Goal: Find specific page/section: Find specific page/section

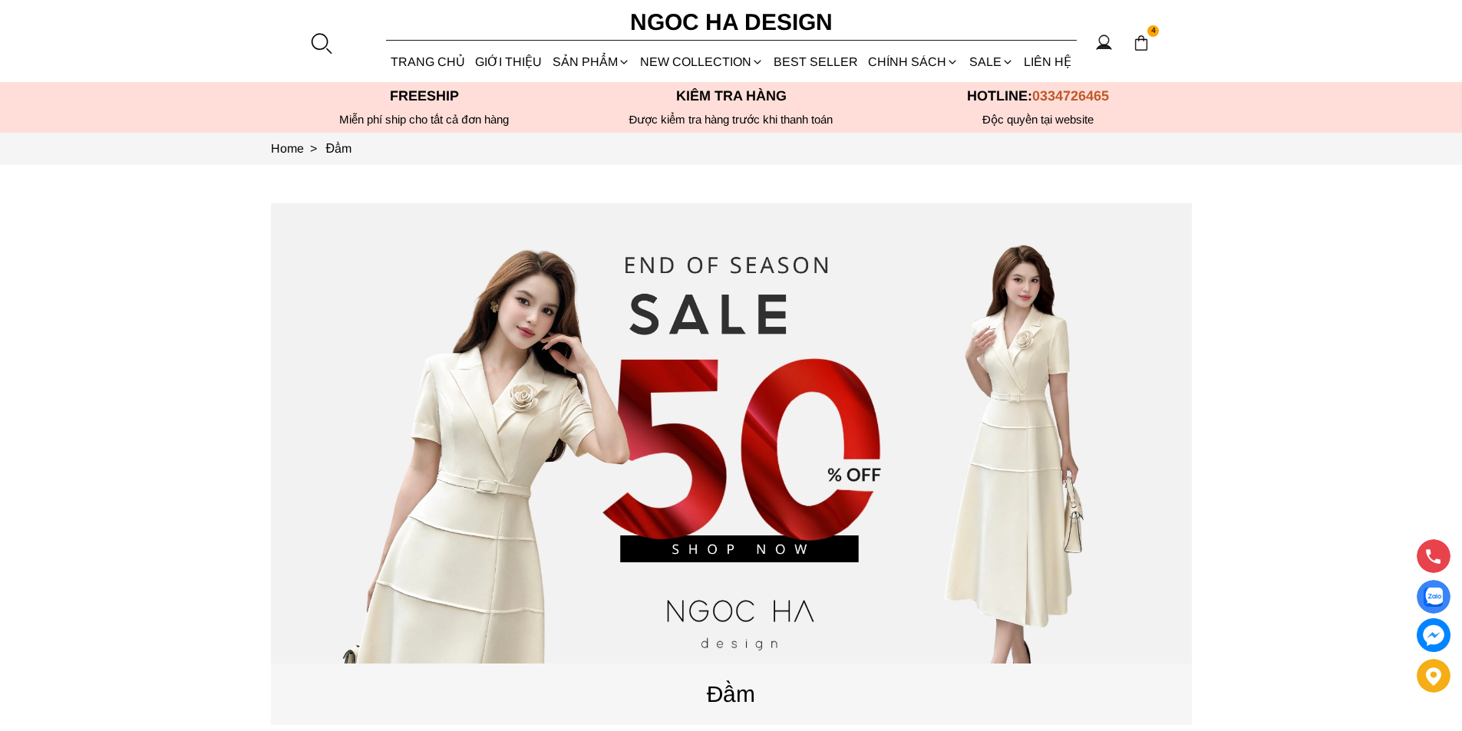
click at [321, 42] on div at bounding box center [320, 42] width 23 height 23
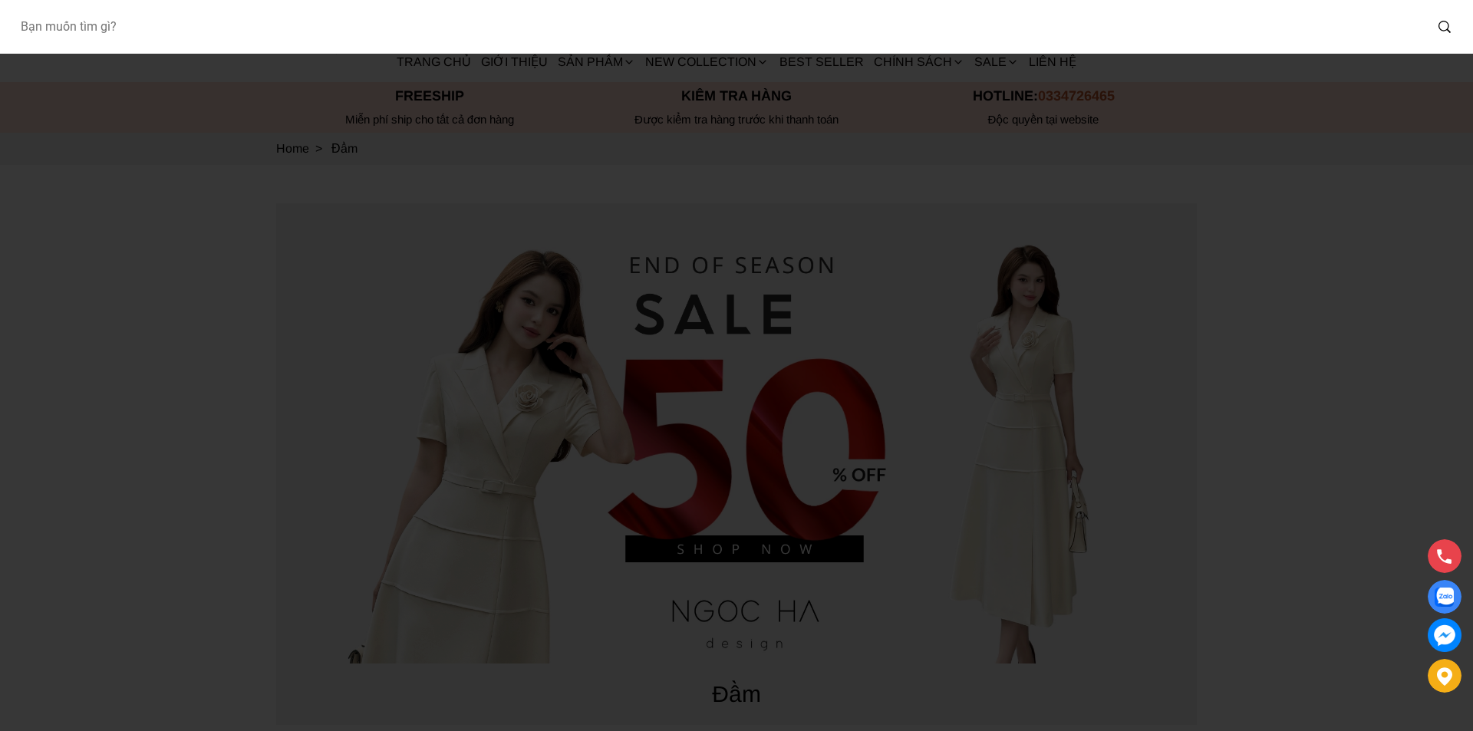
click at [162, 32] on input "Input search Bạn muốn tìm gì?" at bounding box center [716, 26] width 1417 height 35
type input "A956"
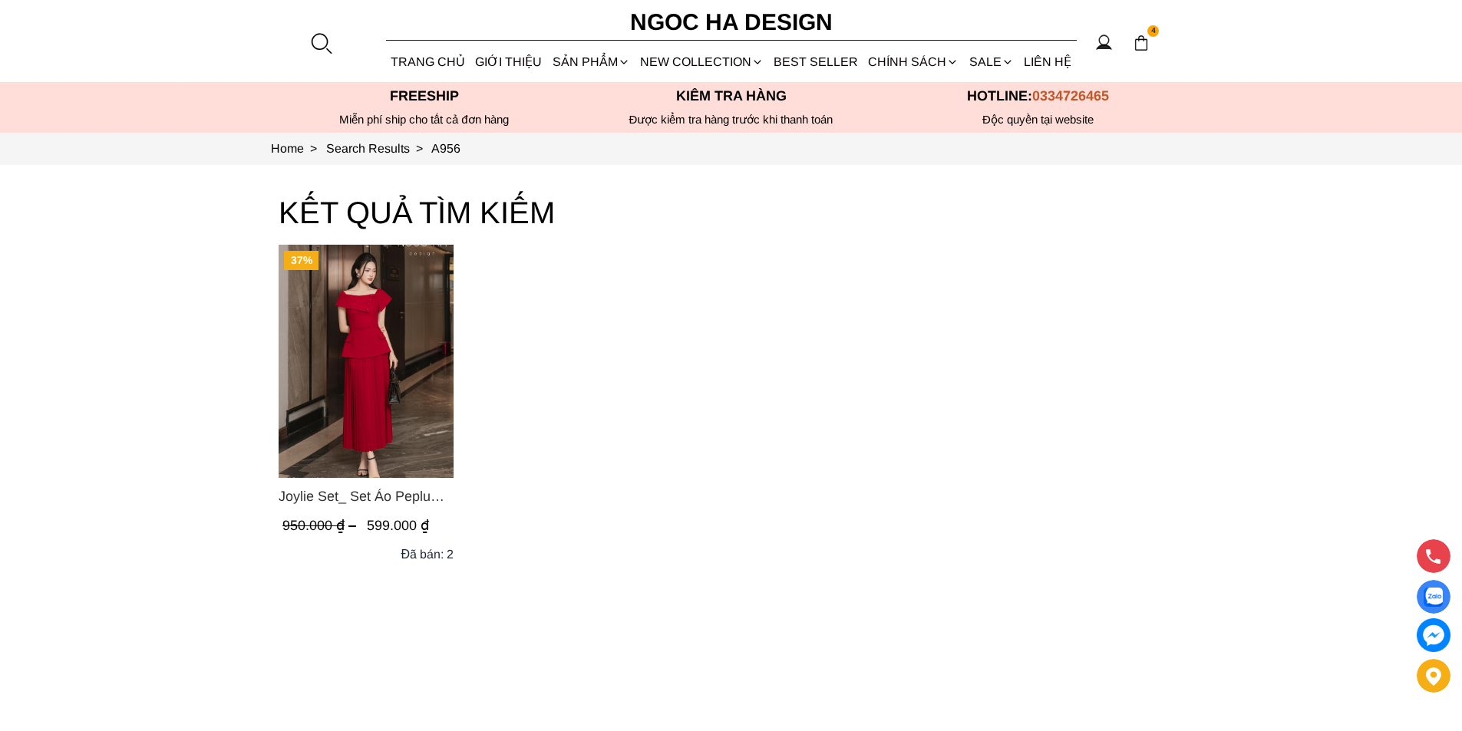
click at [355, 313] on img "Product image - Joylie Set_ Set Áo Peplum Vai Lệch, Chân Váy Dập Ly Màu Đỏ A956…" at bounding box center [366, 361] width 175 height 233
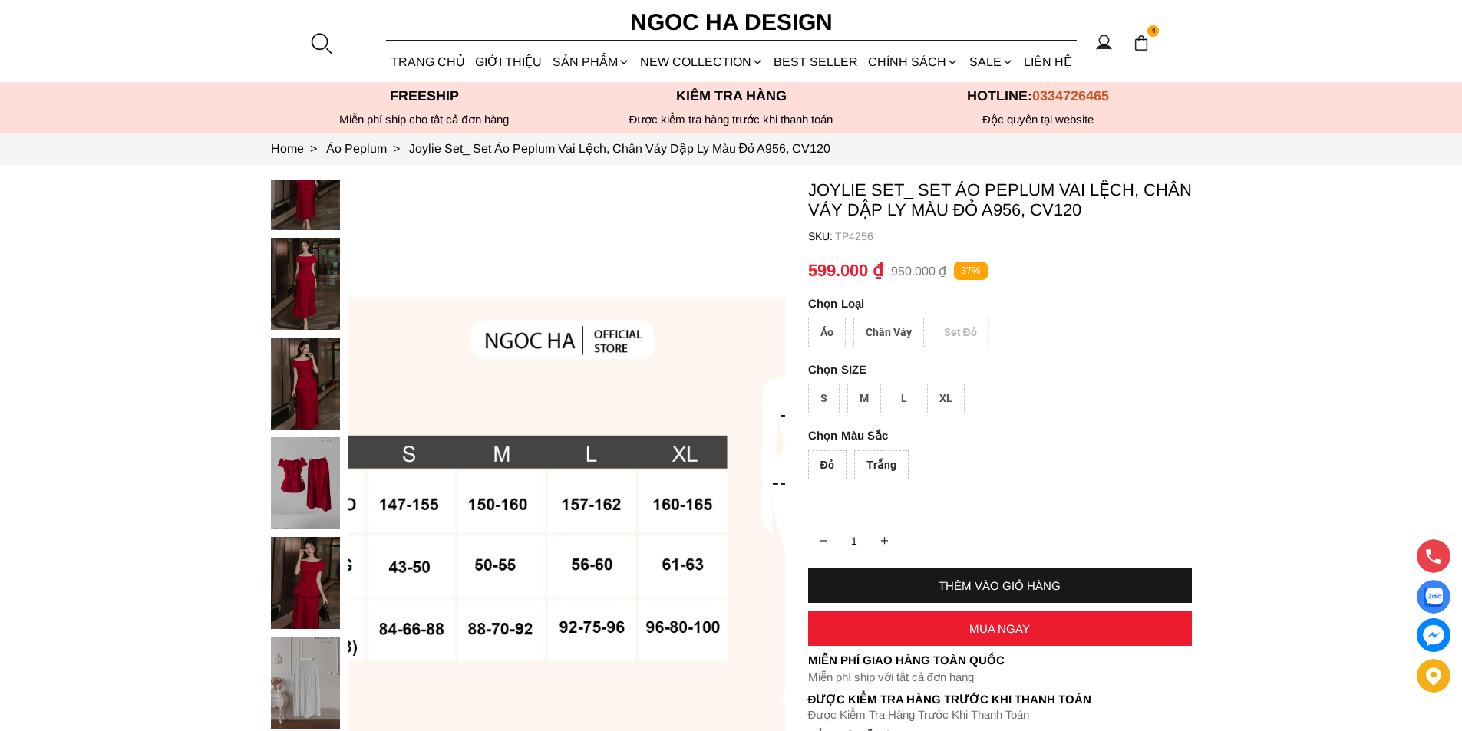
click at [320, 42] on div at bounding box center [320, 42] width 23 height 23
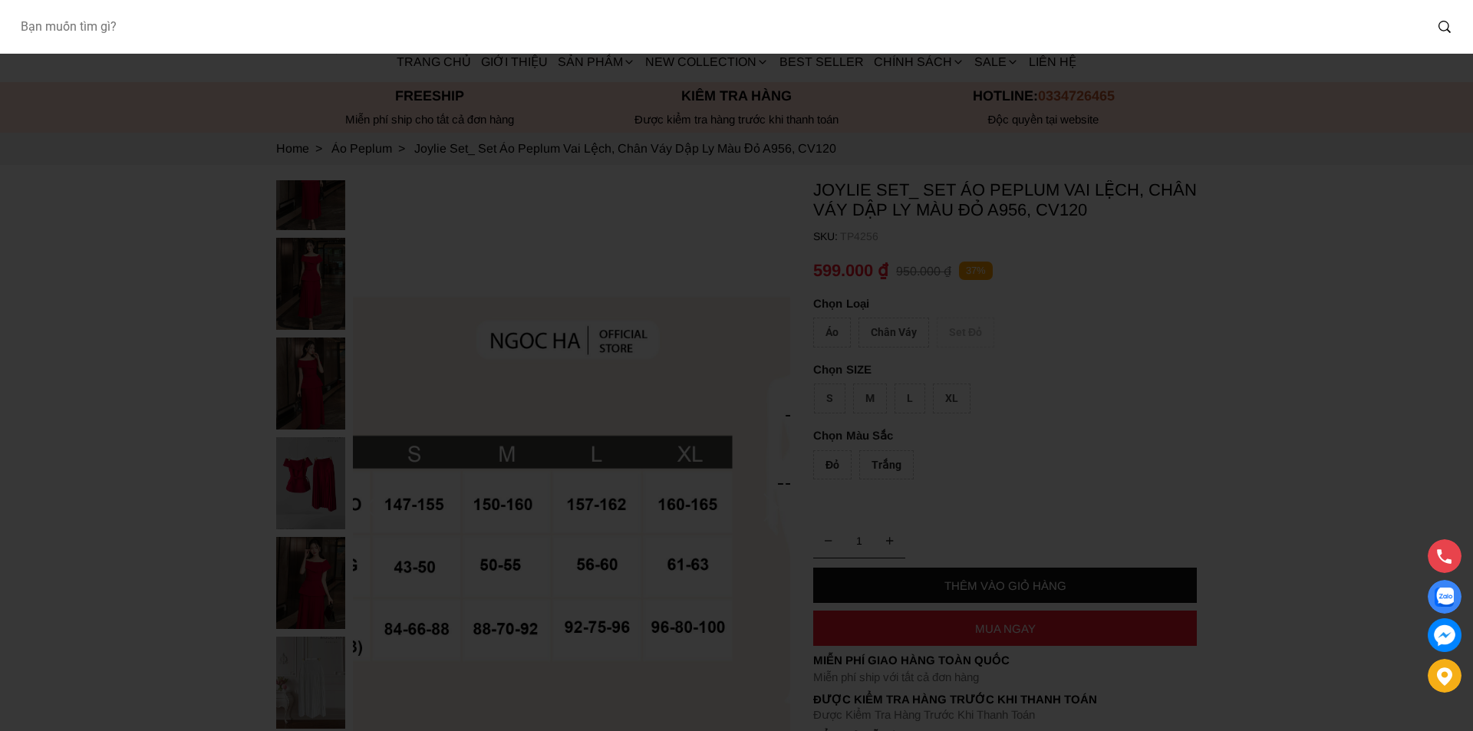
click at [228, 41] on input "Input search Bạn muốn tìm gì?" at bounding box center [716, 26] width 1417 height 35
paste input "1.000.000 đ 3.000.000 33,33%"
click at [228, 40] on input "1.000.000 đ 3.000.000 33,33%" at bounding box center [706, 26] width 1397 height 35
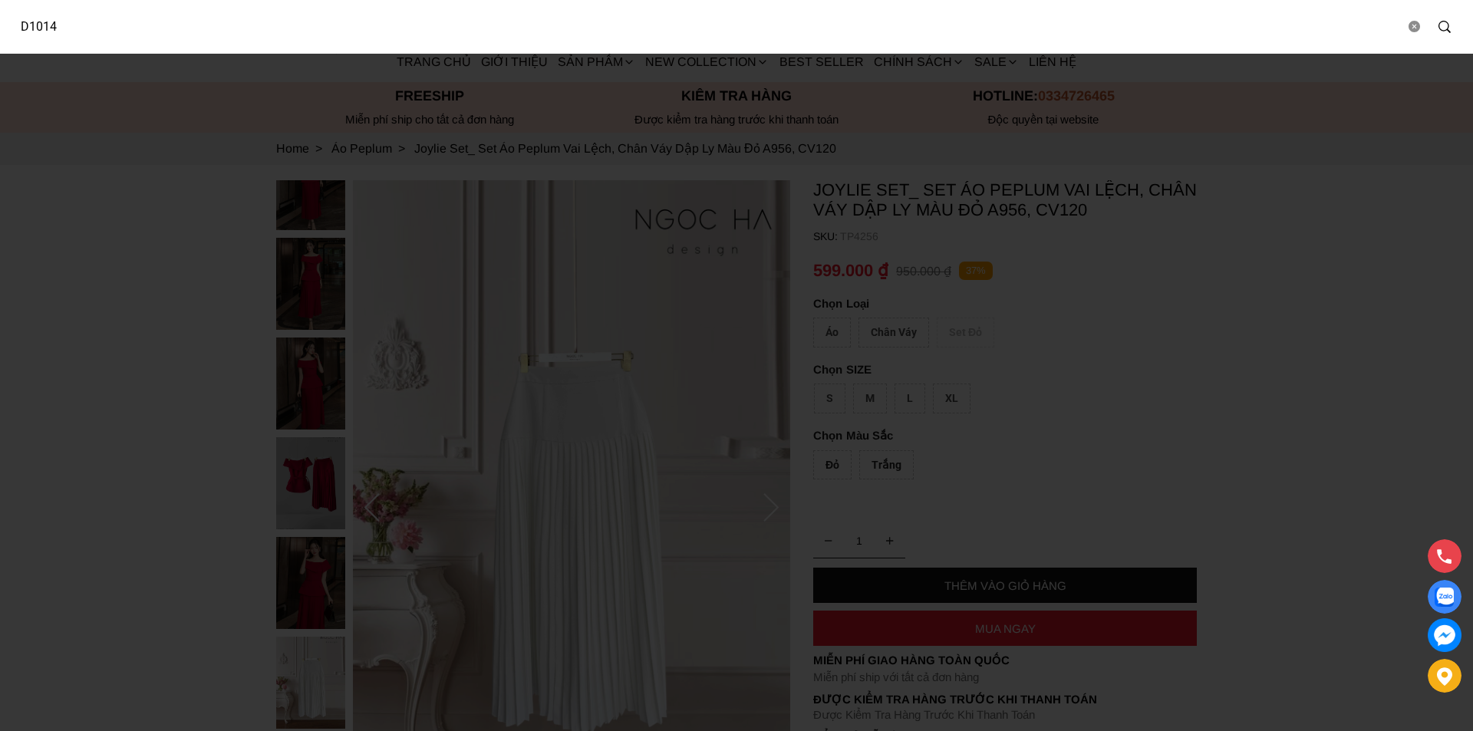
type input "D1014"
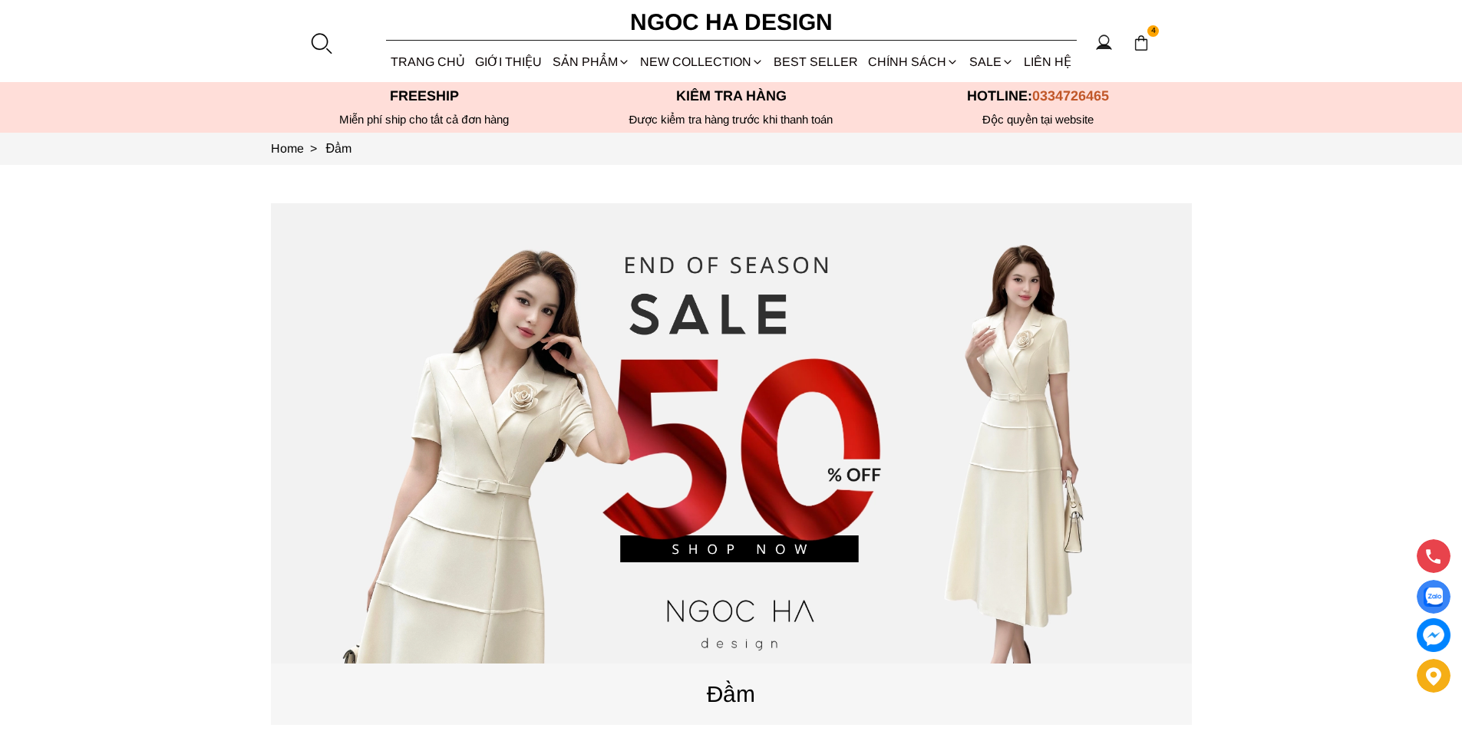
click at [325, 34] on div at bounding box center [320, 42] width 23 height 23
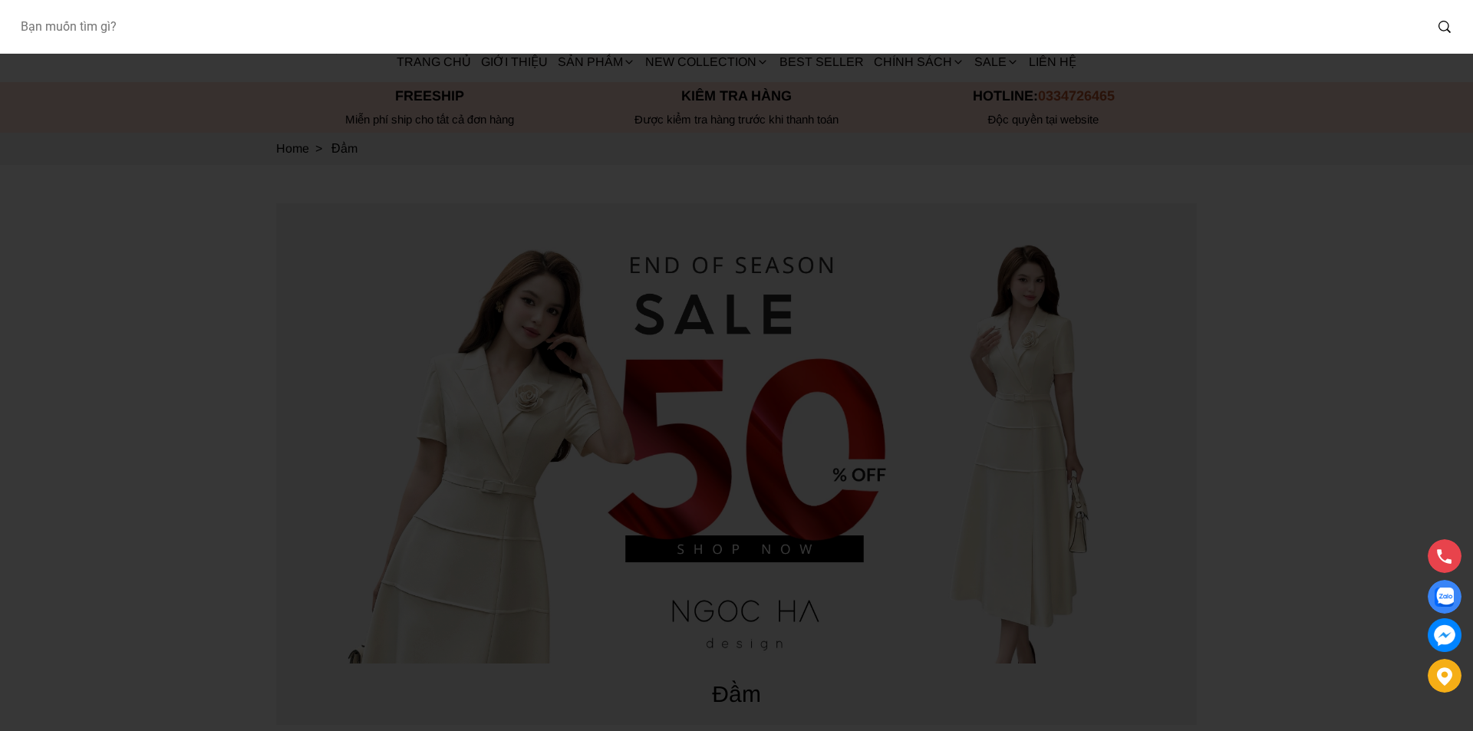
click at [291, 35] on input "Input search Bạn muốn tìm gì?" at bounding box center [716, 26] width 1417 height 35
paste input "D1014"
type input "D1014"
